Goal: Task Accomplishment & Management: Use online tool/utility

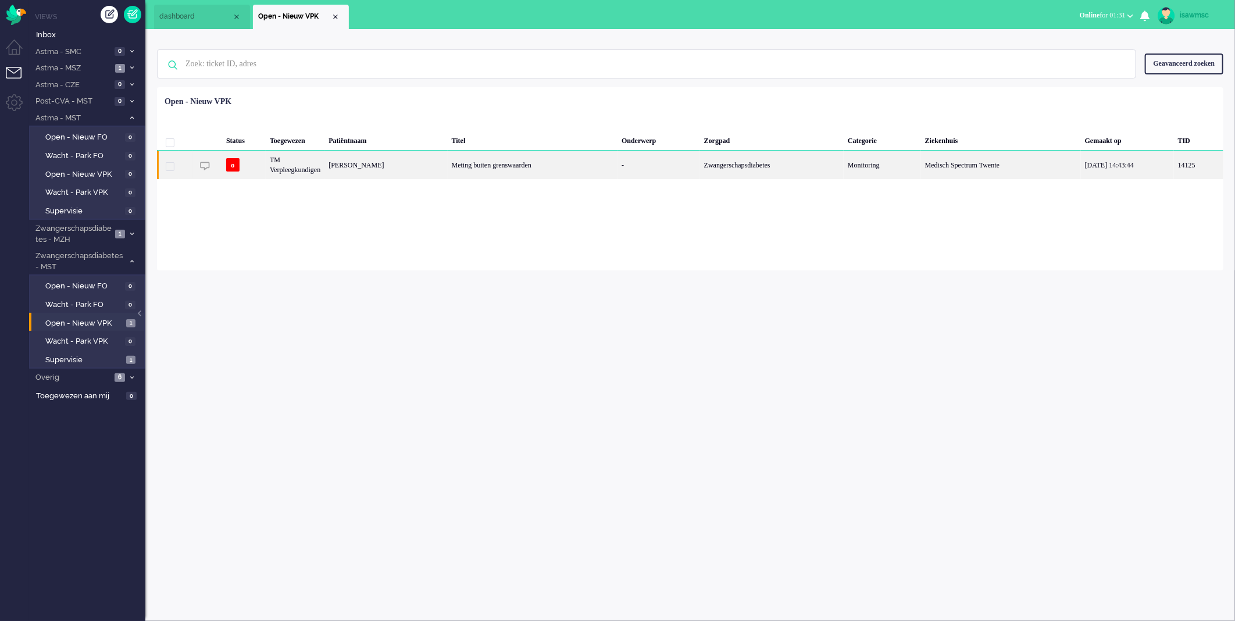
click at [309, 172] on div "TM Verpleegkundigen" at bounding box center [295, 165] width 59 height 29
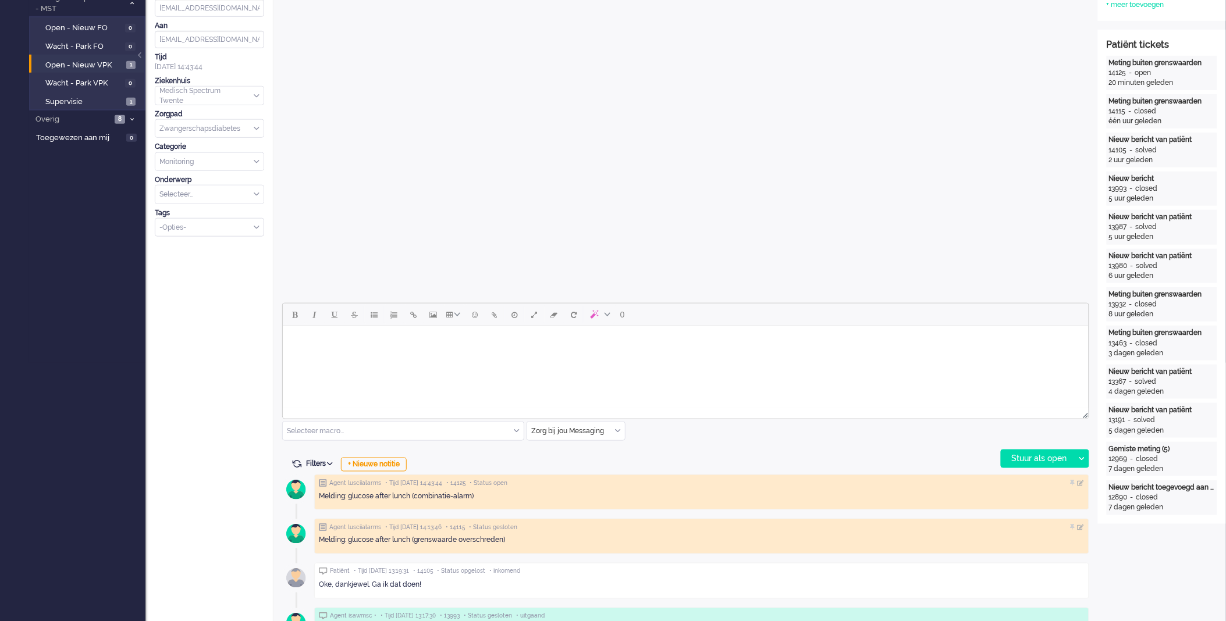
scroll to position [323, 0]
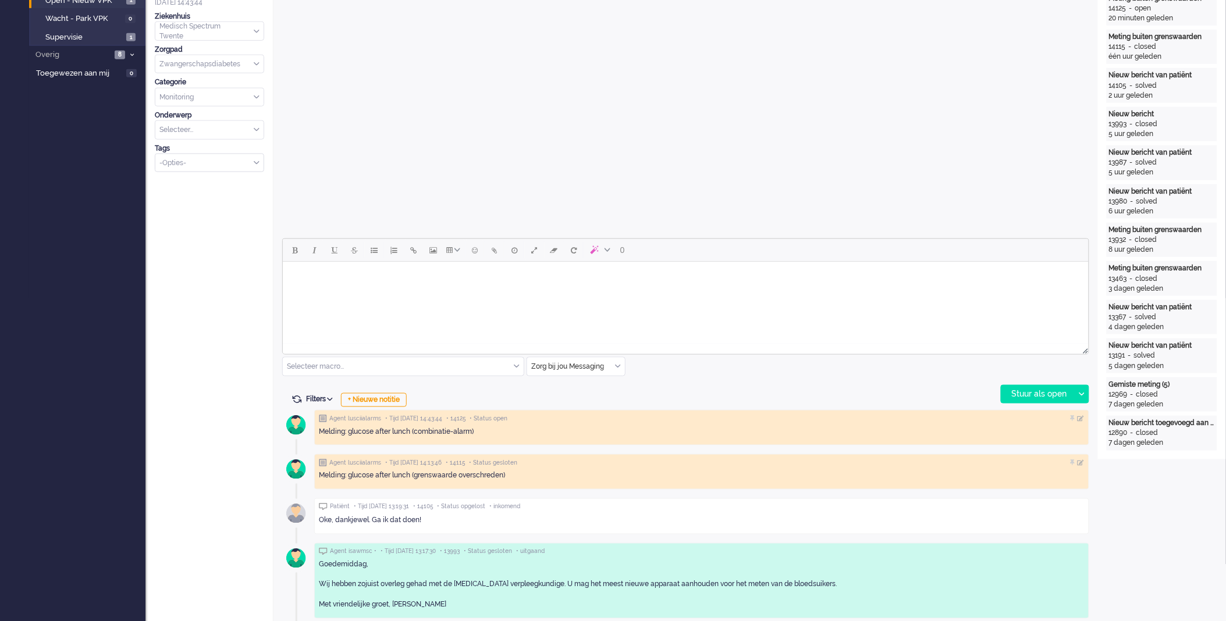
click at [443, 289] on html at bounding box center [685, 276] width 806 height 30
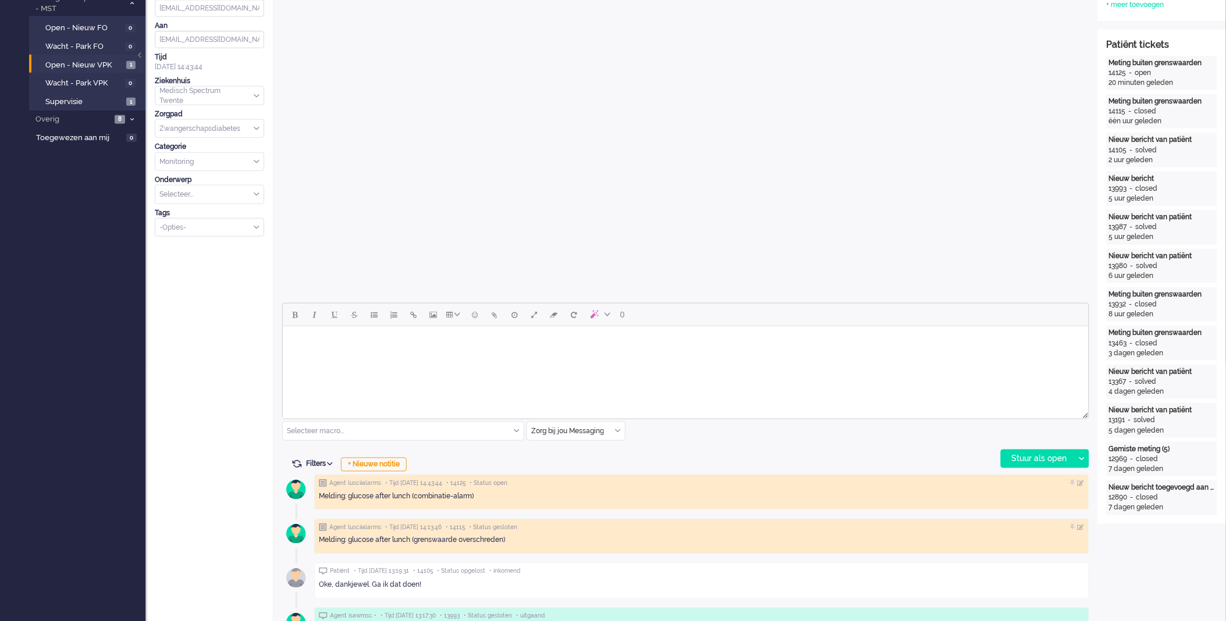
scroll to position [517, 0]
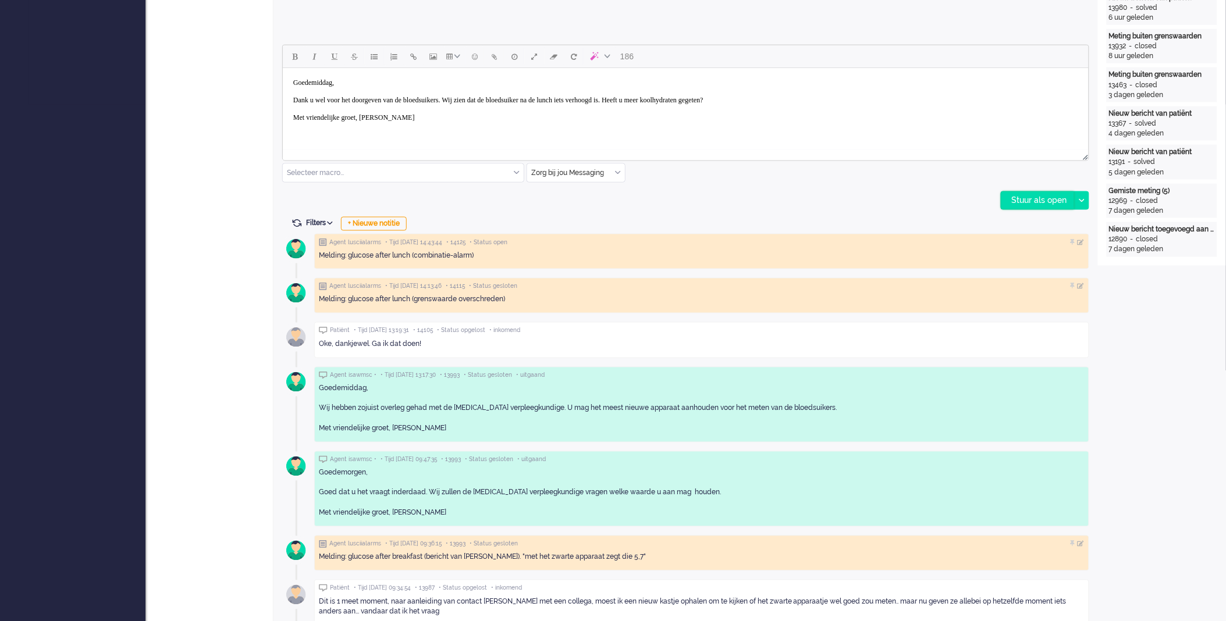
click at [1017, 200] on div "Stuur als open" at bounding box center [1037, 200] width 73 height 17
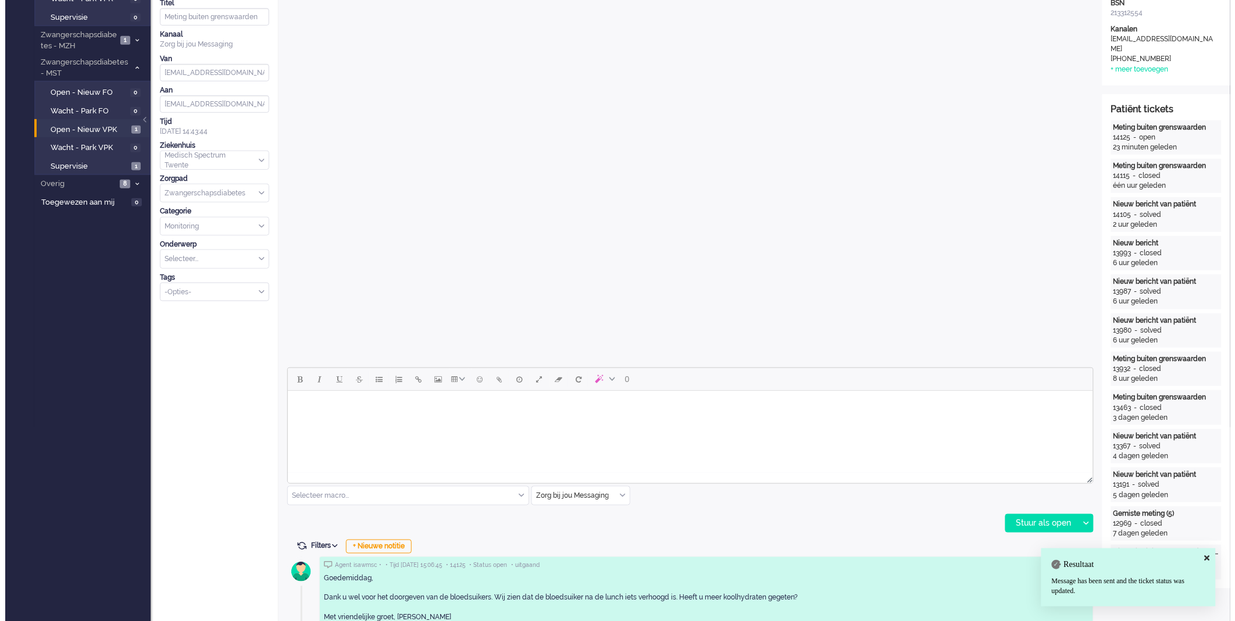
scroll to position [0, 0]
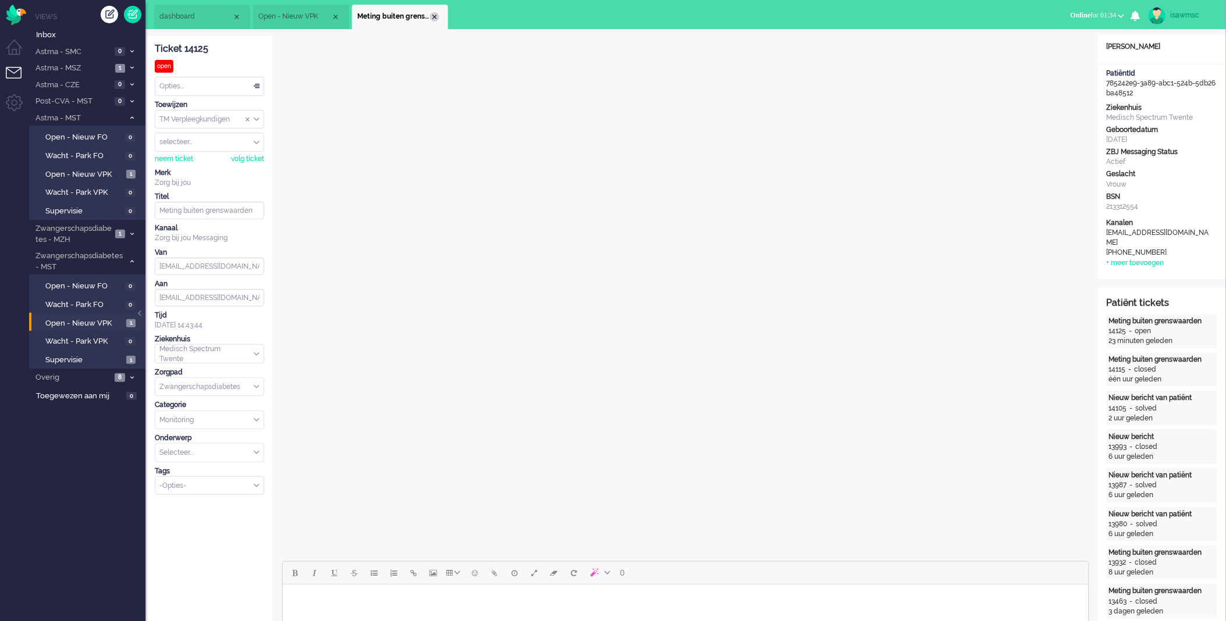
click at [437, 18] on div "Close tab" at bounding box center [434, 16] width 9 height 9
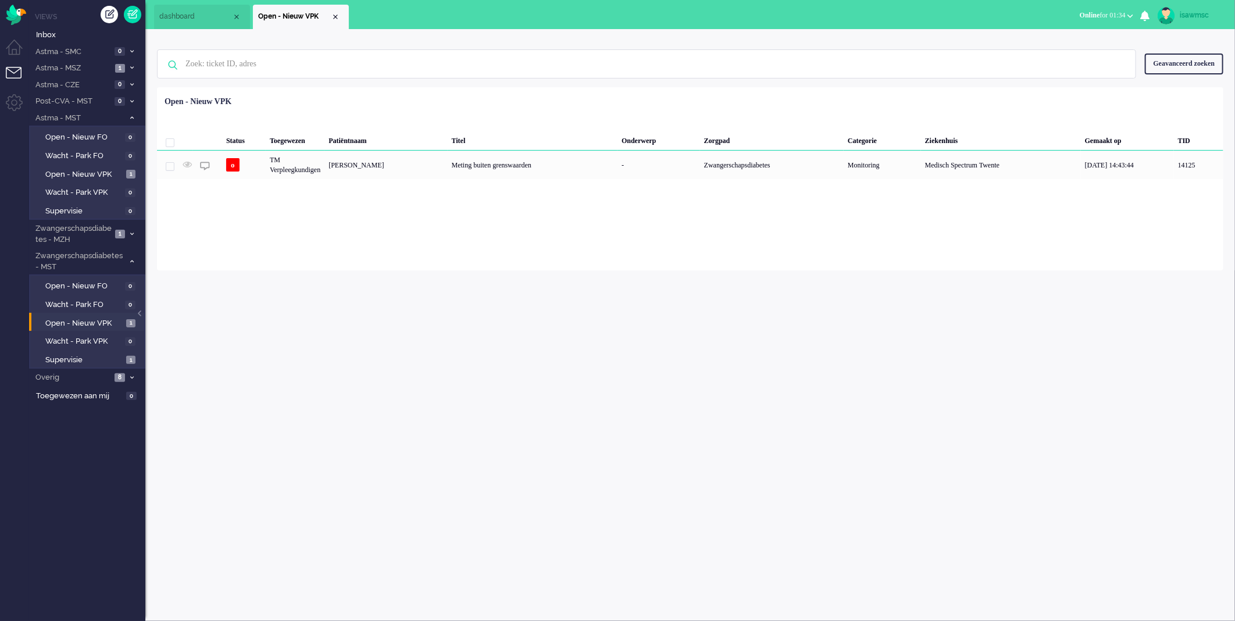
click at [415, 236] on div "Loading... Status Toegewezen Patiëntnaam Titel Onderwerp Zorgpad Categorie Ziek…" at bounding box center [690, 178] width 1067 height 183
click at [115, 321] on span "Open - Nieuw VPK" at bounding box center [84, 323] width 78 height 11
drag, startPoint x: 366, startPoint y: 326, endPoint x: 427, endPoint y: 333, distance: 60.9
click at [366, 326] on div "isawmsc Thuis Ticket Csat Ticket Bijdragen Per dag Ticket Bijdragen Per Kanaal …" at bounding box center [690, 325] width 1090 height 592
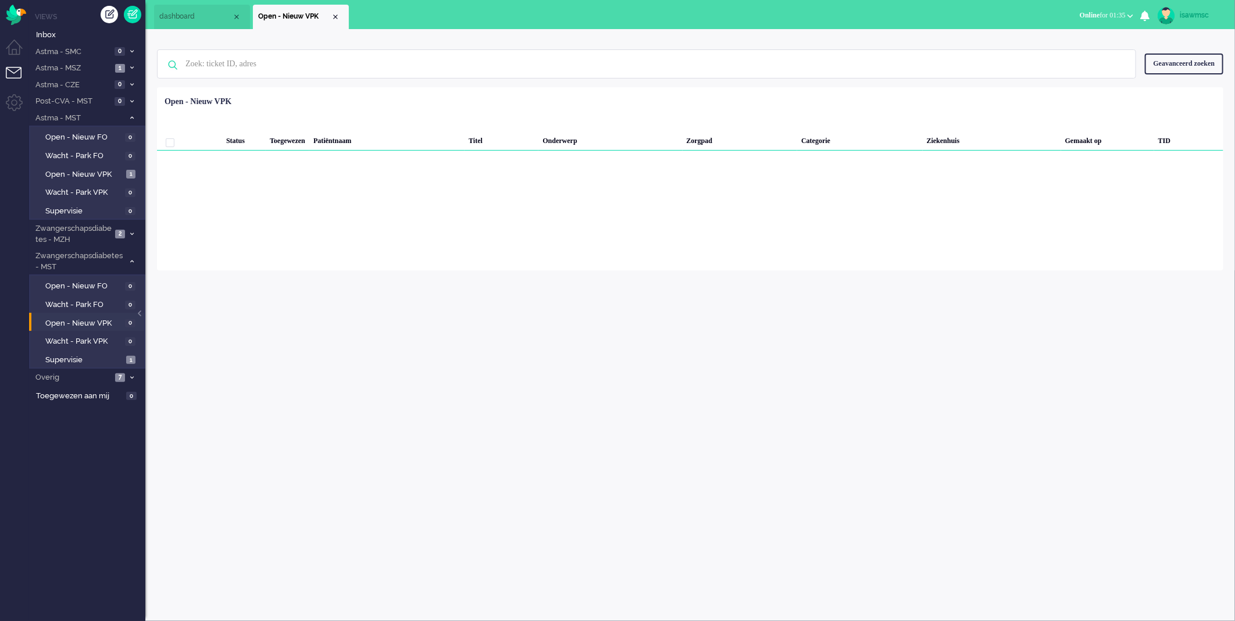
click at [589, 461] on div "isawmsc Thuis Ticket Csat Ticket Bijdragen Per dag Ticket Bijdragen Per Kanaal …" at bounding box center [690, 325] width 1090 height 592
click at [403, 323] on div "isawmsc Thuis Ticket Csat Ticket Bijdragen Per dag Ticket Bijdragen Per Kanaal …" at bounding box center [690, 325] width 1090 height 592
click at [426, 34] on div "Geen zoekresultaten [PERSON_NAME] nog eens Geavanceerd zoeken Geavanceerd zoeke…" at bounding box center [690, 149] width 1090 height 241
